Goal: Task Accomplishment & Management: Use online tool/utility

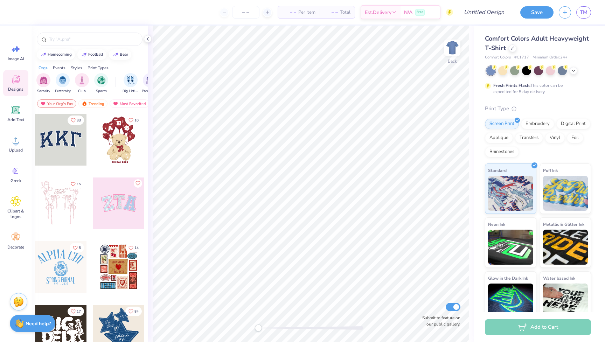
click at [72, 32] on div at bounding box center [90, 38] width 116 height 24
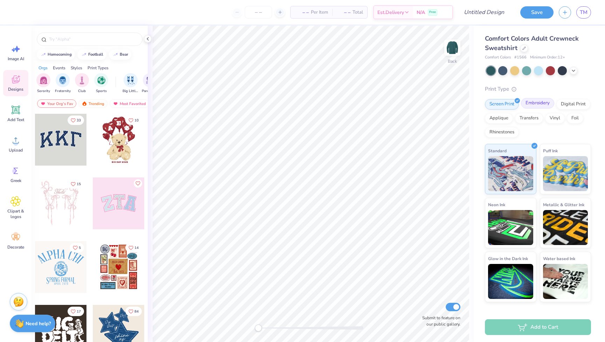
click at [540, 106] on div "Embroidery" at bounding box center [537, 103] width 33 height 11
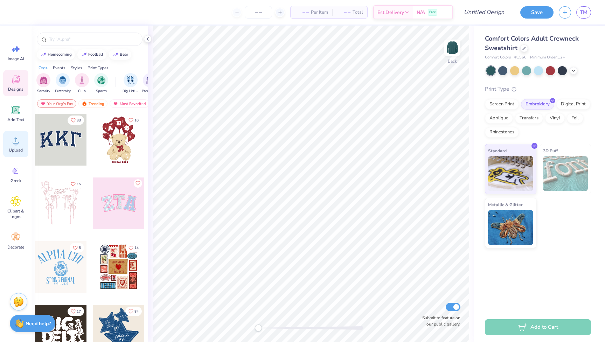
click at [14, 137] on icon at bounding box center [16, 140] width 11 height 11
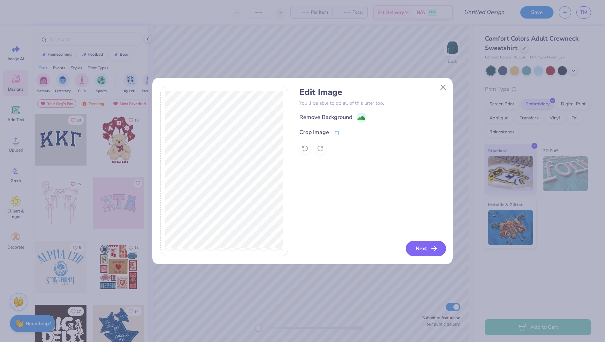
click at [411, 247] on button "Next" at bounding box center [426, 248] width 40 height 15
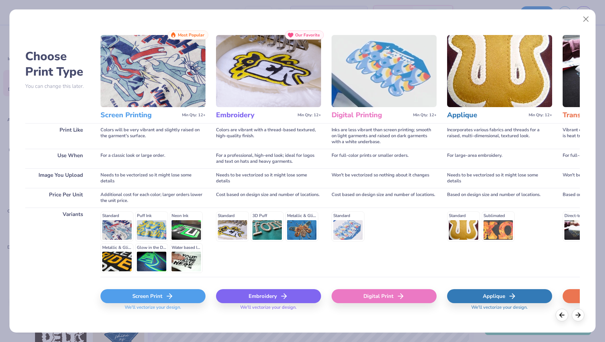
click at [251, 297] on div "Embroidery" at bounding box center [268, 296] width 105 height 14
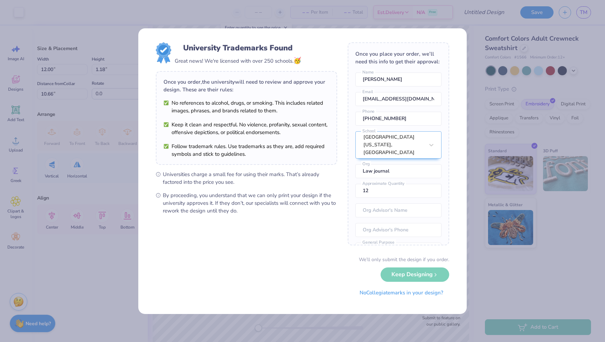
click at [314, 140] on body "Art colors – – Per Item – – Total Est. Delivery N/A Free Design Title Save TM I…" at bounding box center [302, 171] width 605 height 342
click at [381, 293] on button "No Collegiate marks in your design?" at bounding box center [402, 291] width 96 height 14
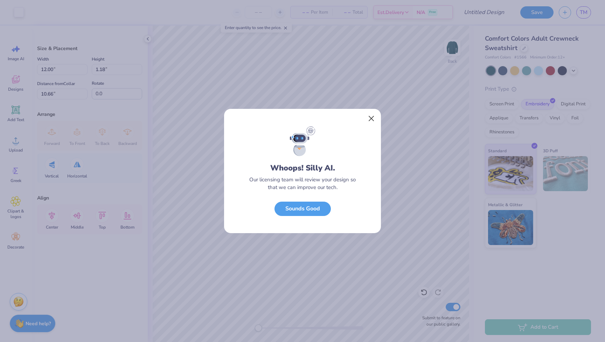
click at [367, 120] on button "Close" at bounding box center [371, 118] width 13 height 13
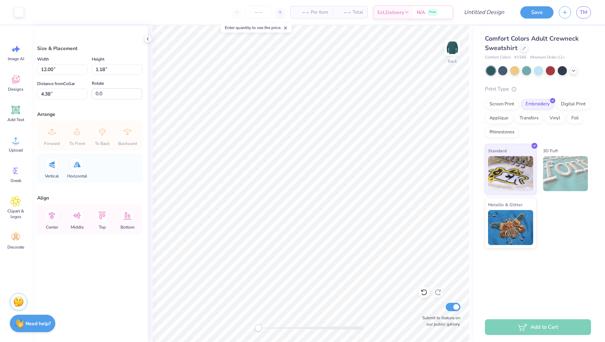
type input "11.04"
type input "1.08"
type input "4.47"
type input "10.73"
type input "1.05"
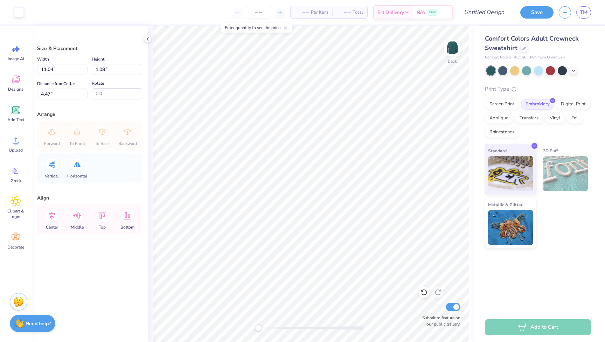
type input "4.50"
type input "10.24"
type input "1.00"
type input "4.37"
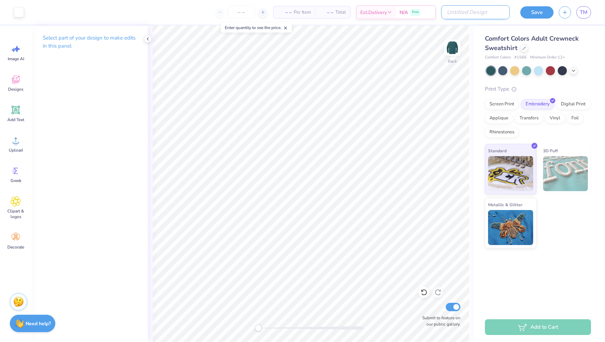
click at [490, 12] on input "Design Title" at bounding box center [475, 12] width 69 height 14
type input "Green Crew"
click at [536, 13] on button "Save" at bounding box center [536, 11] width 33 height 12
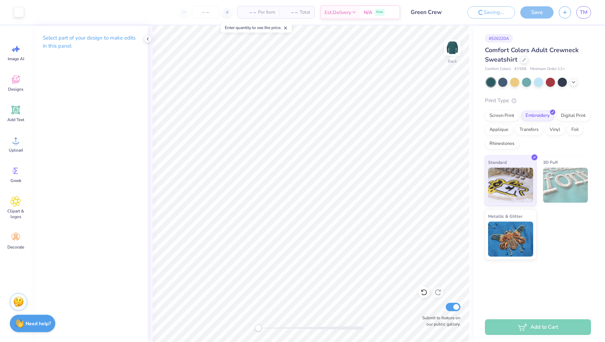
click at [280, 12] on div "– – Per Item – – Total" at bounding box center [275, 12] width 77 height 13
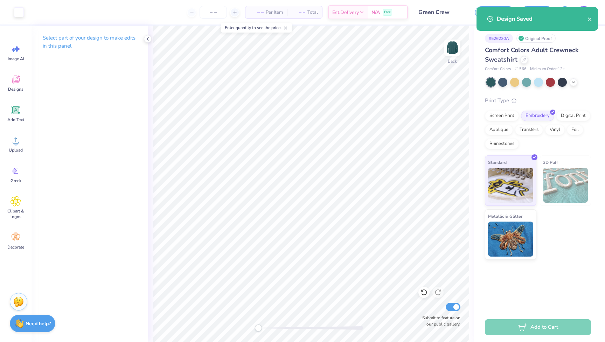
click at [594, 19] on div "Design Saved" at bounding box center [536, 19] width 121 height 24
click at [591, 19] on icon "close" at bounding box center [589, 19] width 5 height 6
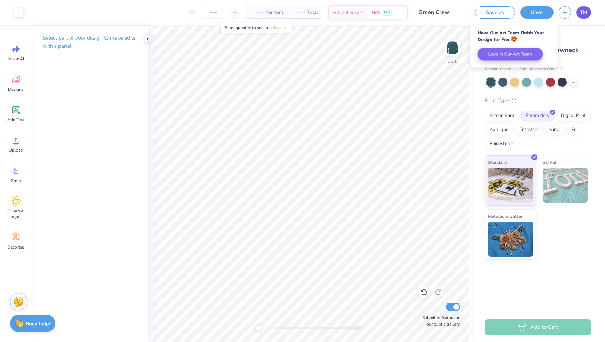
click at [581, 13] on span "TM" at bounding box center [584, 12] width 8 height 8
